Goal: Find contact information: Find contact information

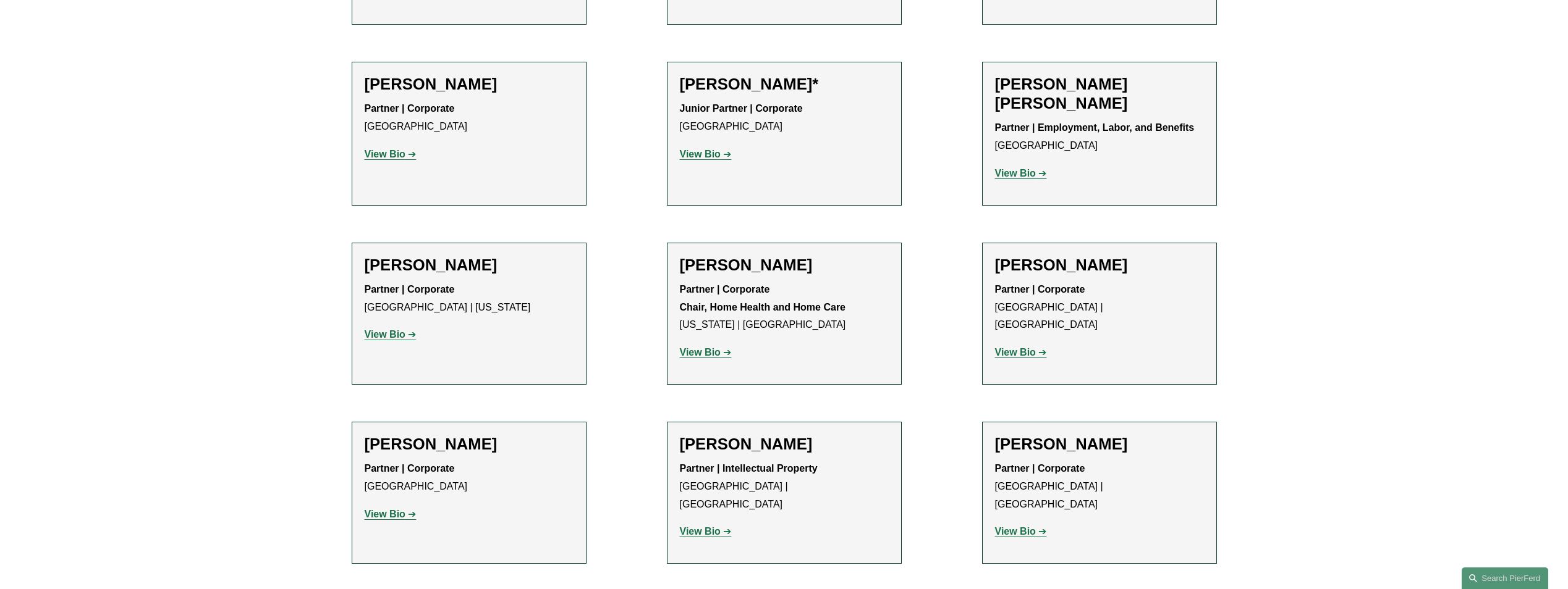
scroll to position [1112, 0]
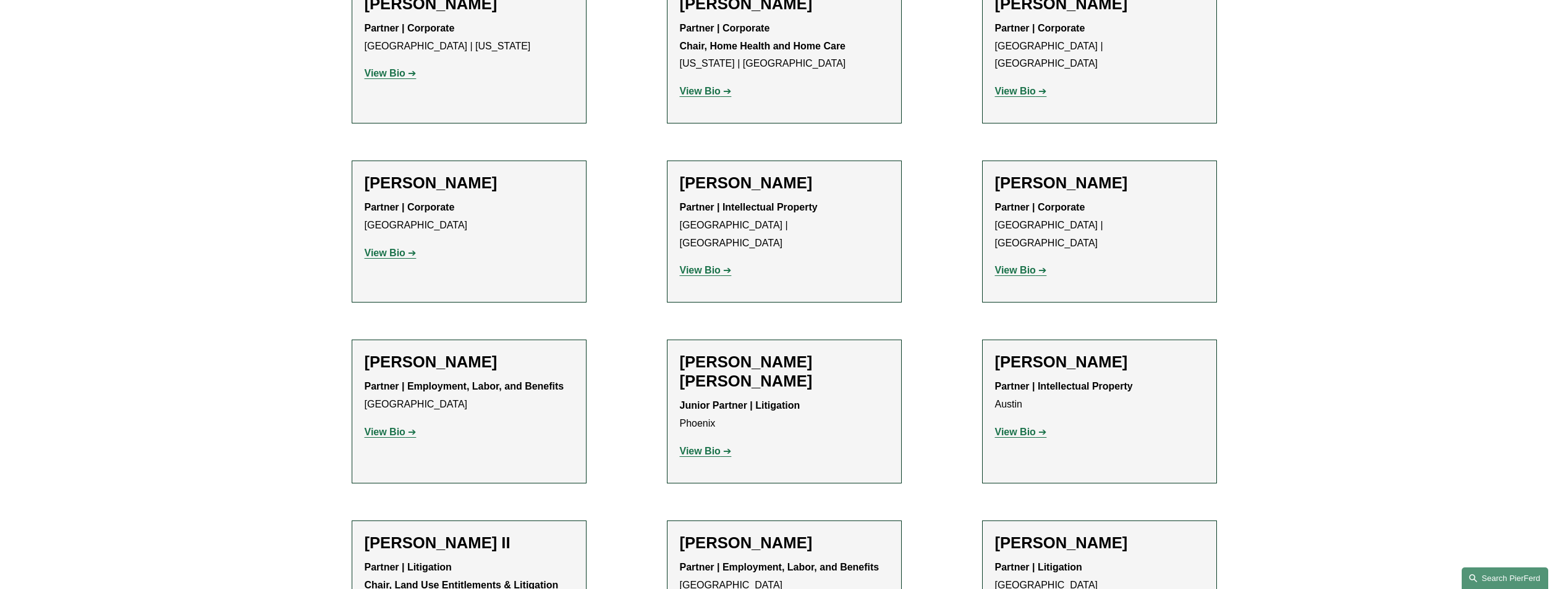
click at [1474, 575] on link "Search this site" at bounding box center [1505, 578] width 86 height 22
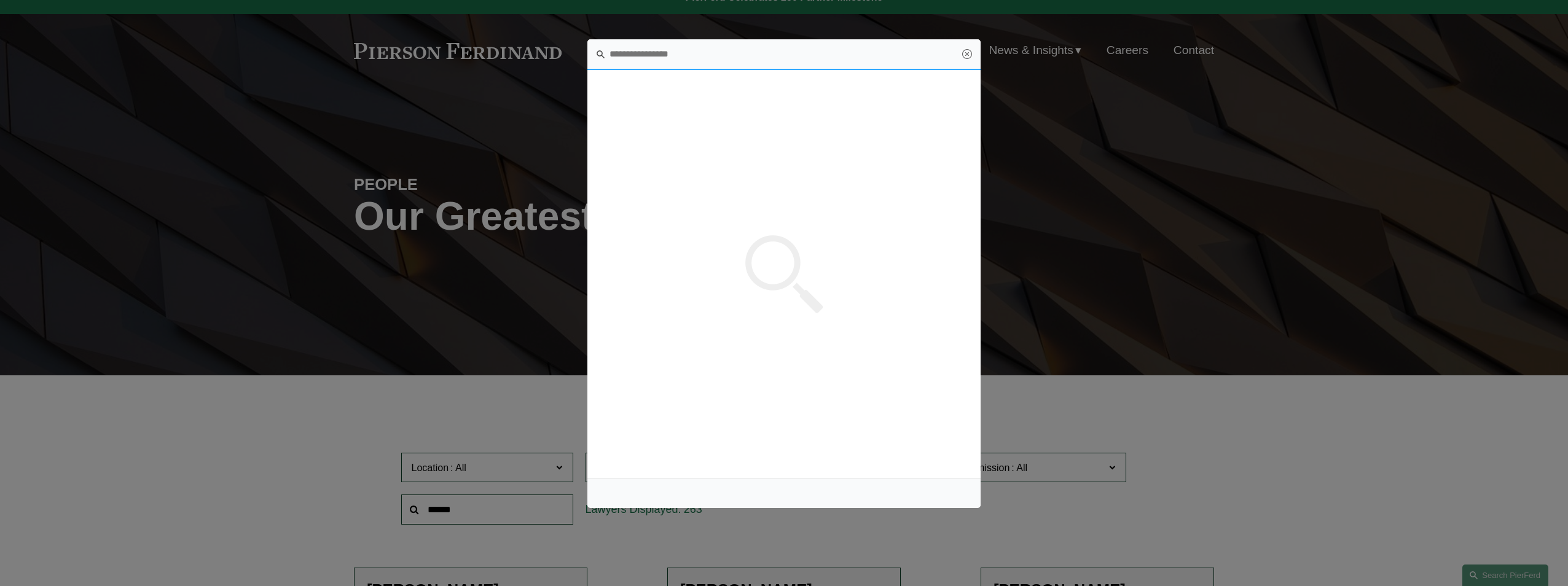
scroll to position [0, 0]
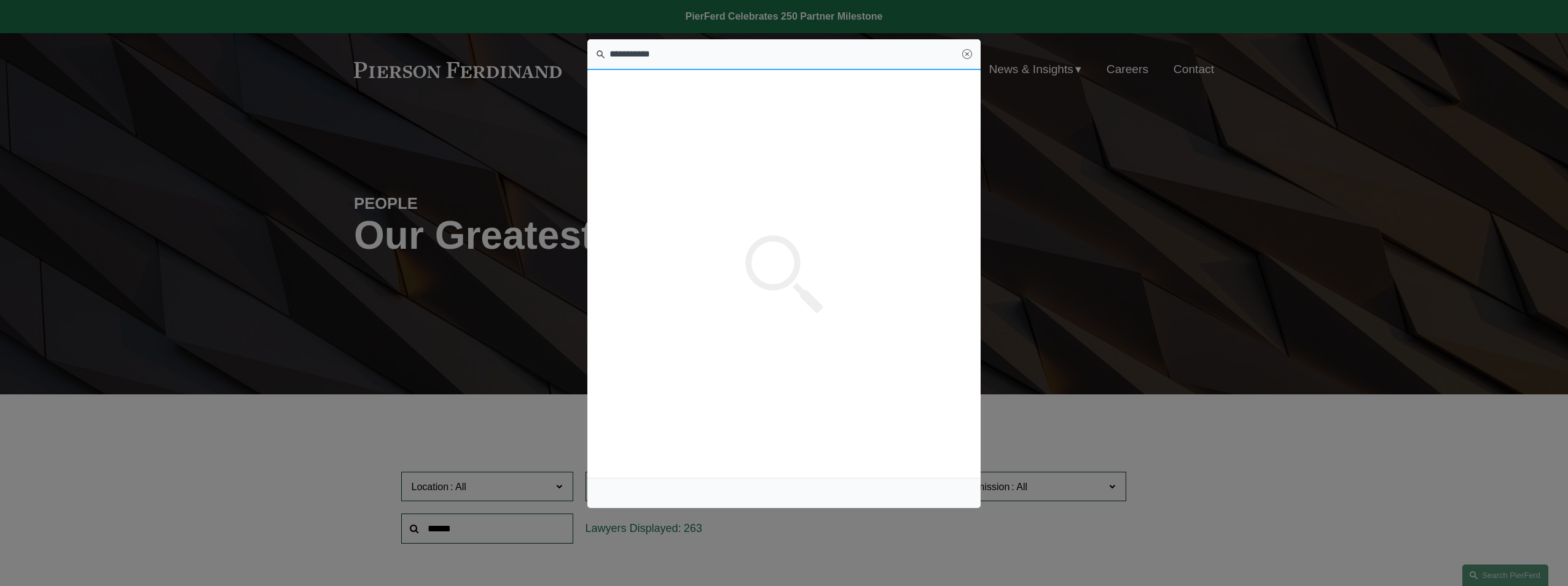
type input "**********"
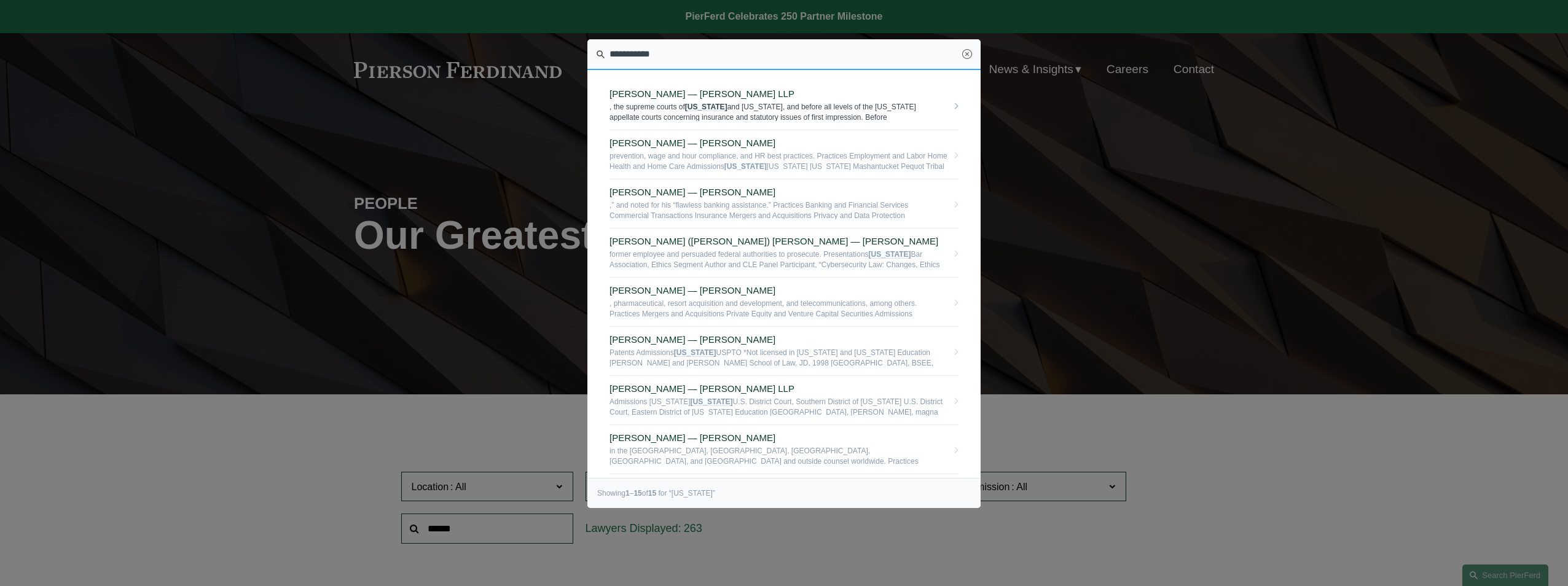
click at [681, 89] on span "[PERSON_NAME] — [PERSON_NAME] LLP" at bounding box center [778, 94] width 338 height 11
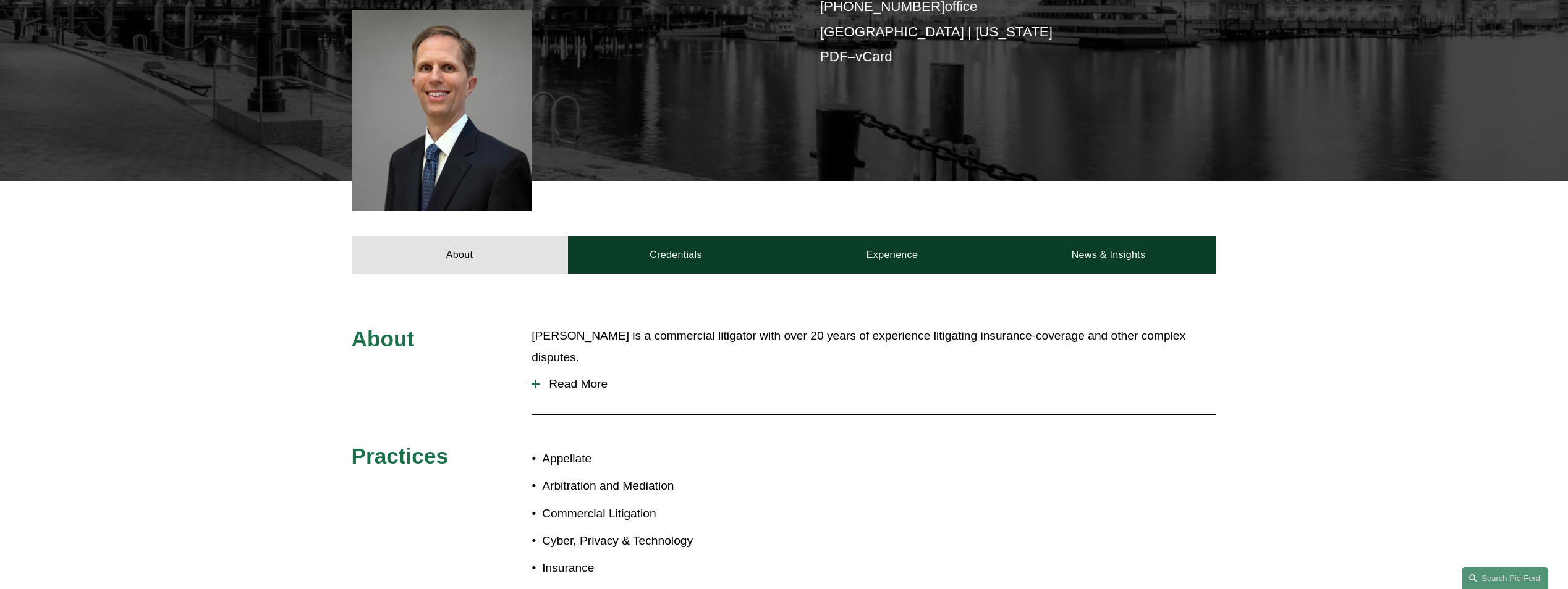
scroll to position [371, 0]
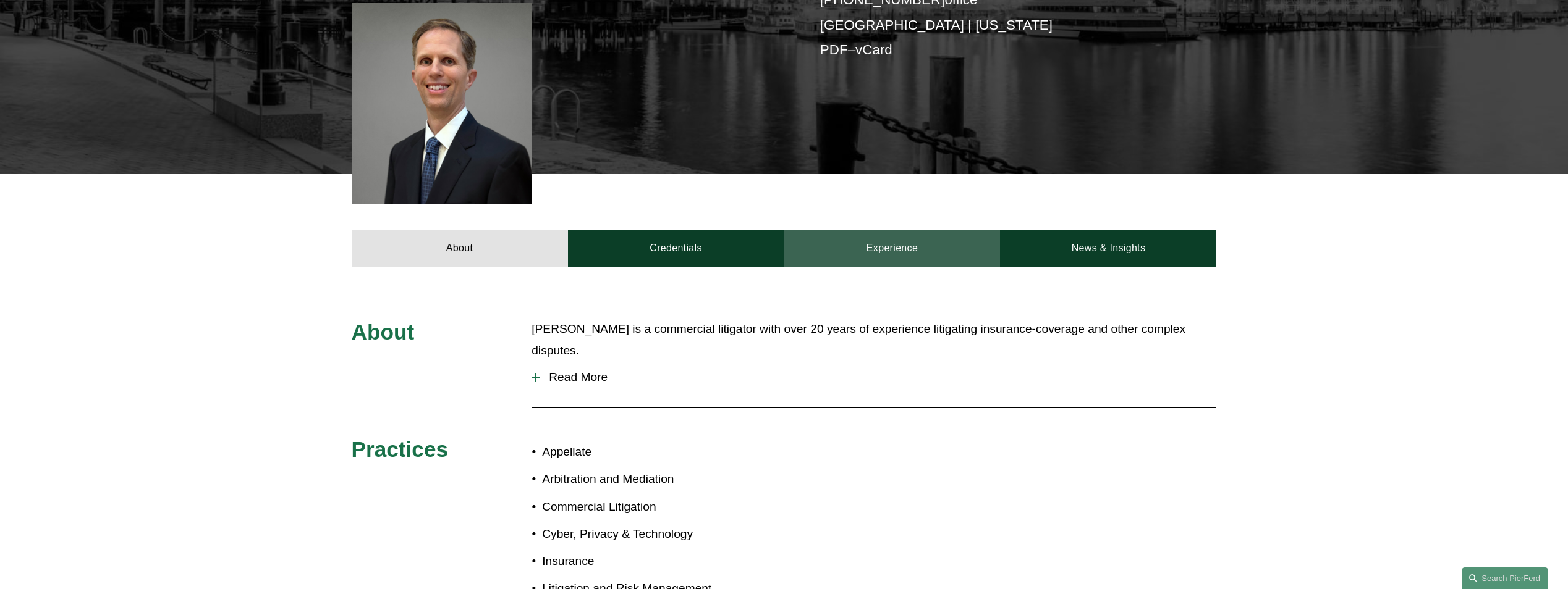
click at [892, 230] on link "Experience" at bounding box center [892, 248] width 216 height 37
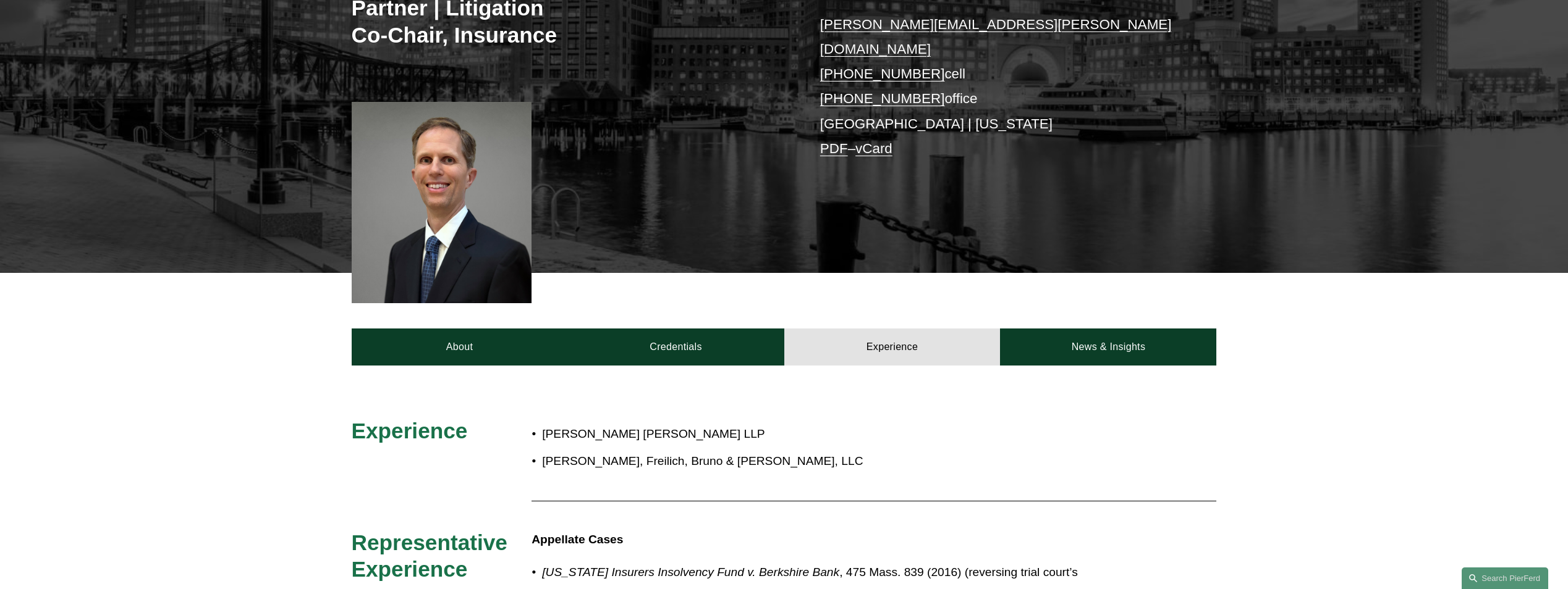
scroll to position [247, 0]
